Goal: Check status

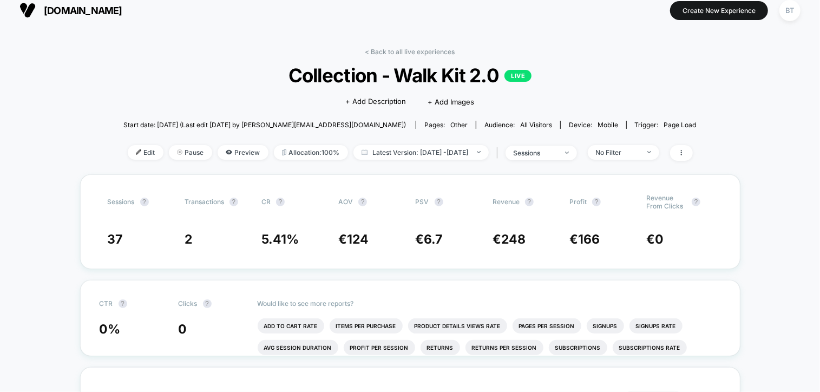
scroll to position [9, 0]
click at [428, 153] on span "Latest Version: [DATE] - [DATE]" at bounding box center [421, 152] width 135 height 15
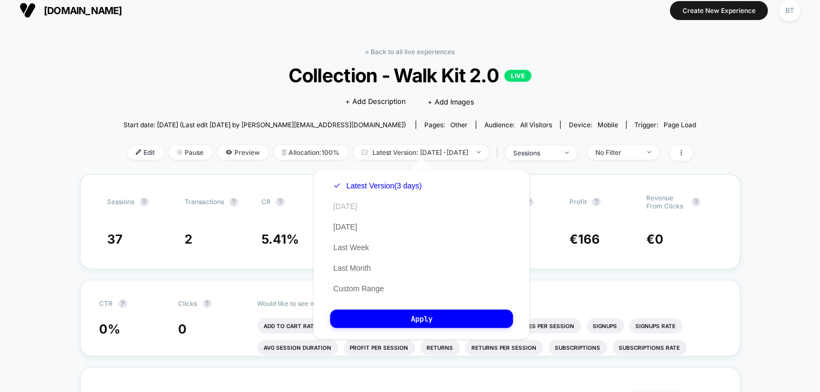
click at [345, 204] on button "[DATE]" at bounding box center [345, 206] width 30 height 10
click at [397, 313] on button "Apply" at bounding box center [421, 319] width 183 height 18
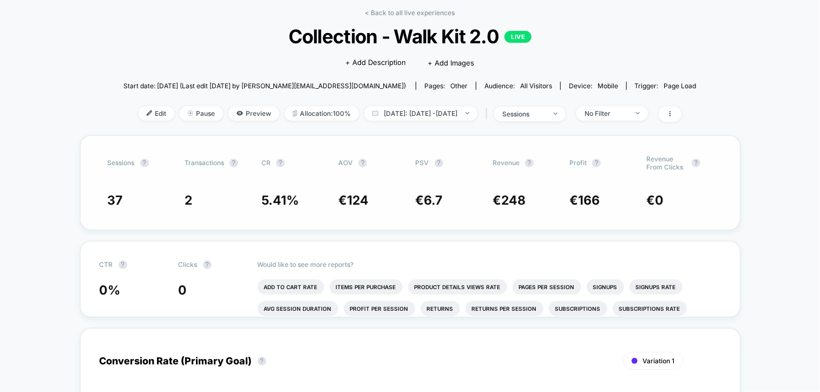
scroll to position [31, 0]
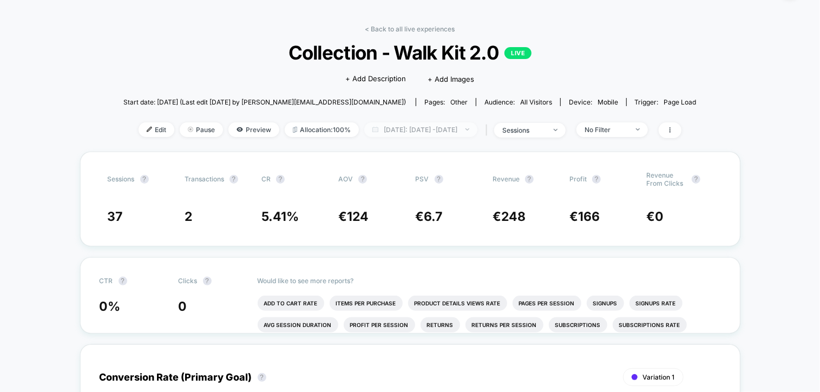
click at [426, 129] on span "[DATE]: [DATE] - [DATE]" at bounding box center [420, 129] width 113 height 15
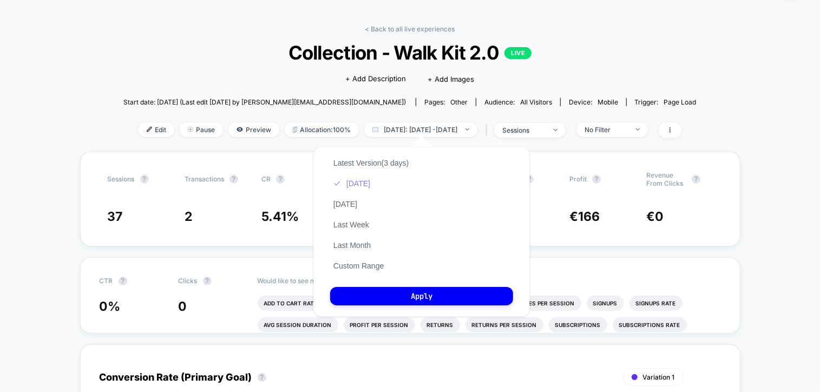
click at [351, 184] on button "[DATE]" at bounding box center [351, 184] width 43 height 10
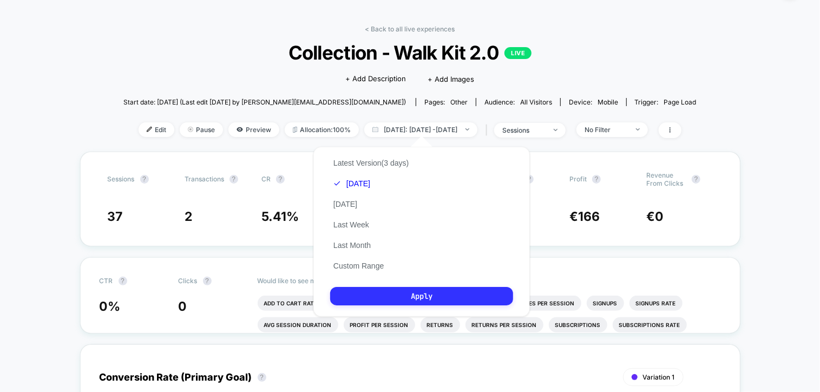
click at [391, 290] on button "Apply" at bounding box center [421, 296] width 183 height 18
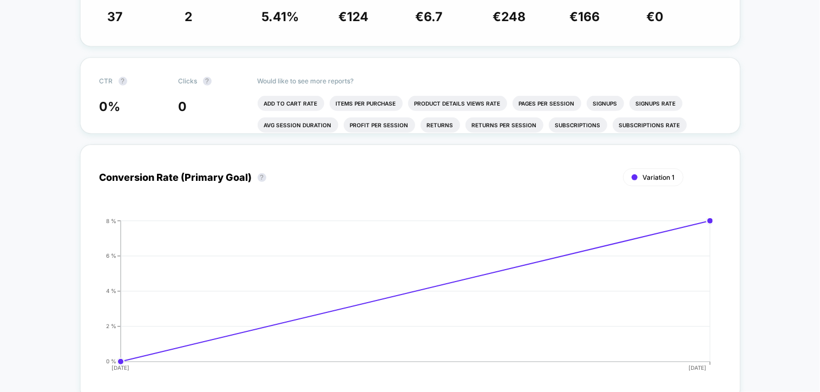
scroll to position [0, 0]
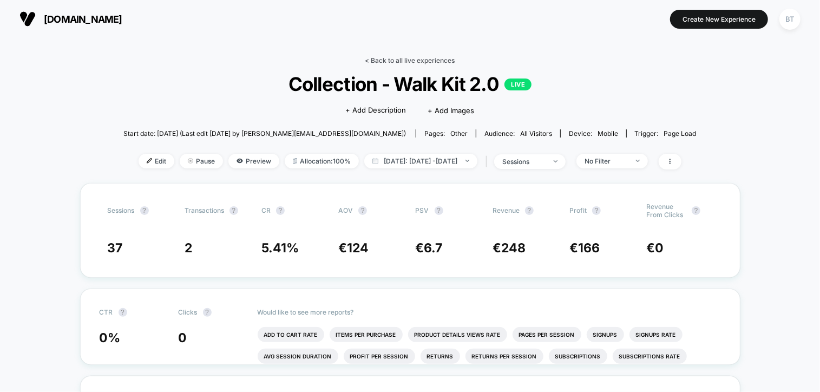
click at [369, 60] on link "< Back to all live experiences" at bounding box center [410, 60] width 90 height 8
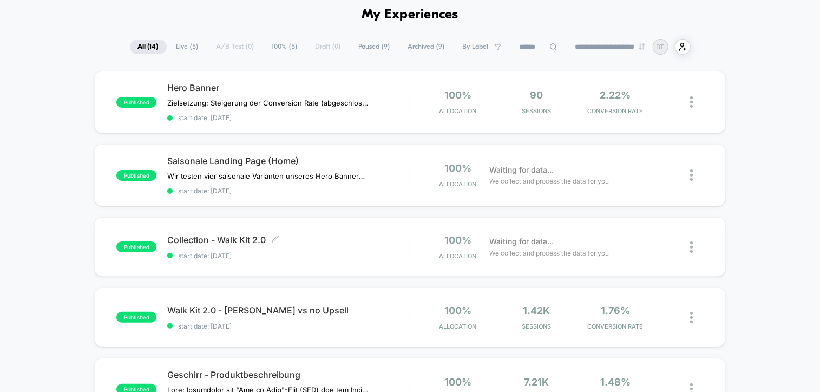
scroll to position [47, 0]
click at [411, 187] on div "published Saisonale Landing Page (Home) Wir testen vier saisonale Varianten uns…" at bounding box center [410, 175] width 632 height 62
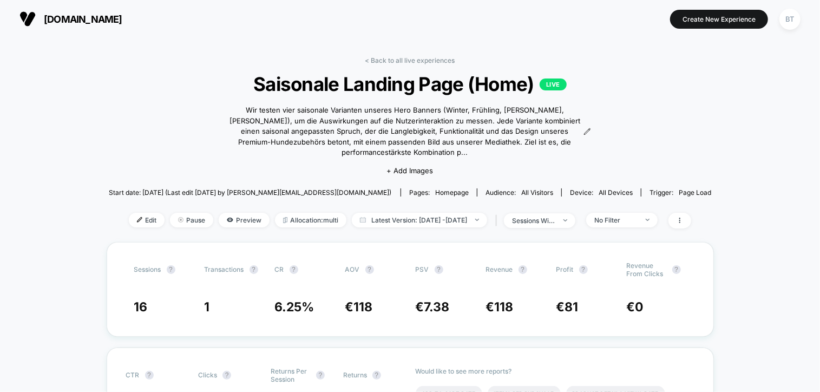
click at [80, 25] on button "[DOMAIN_NAME]" at bounding box center [70, 18] width 109 height 17
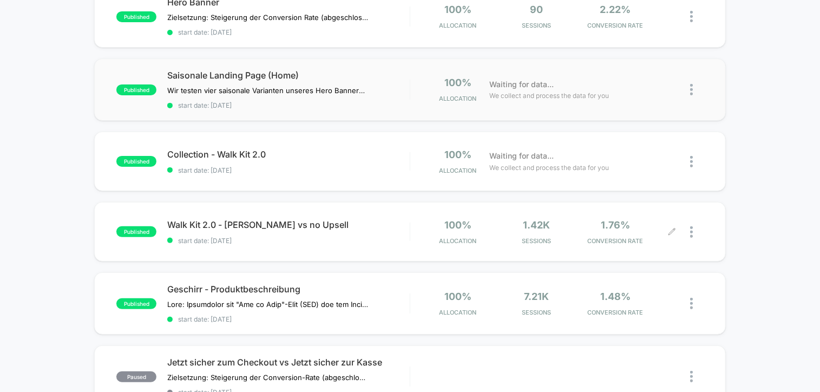
scroll to position [131, 0]
